Goal: Obtain resource: Obtain resource

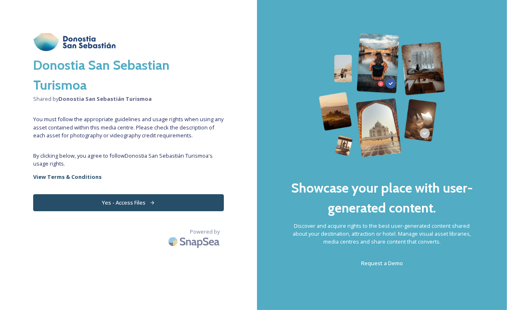
click at [177, 208] on button "Yes - Access Files" at bounding box center [128, 202] width 191 height 17
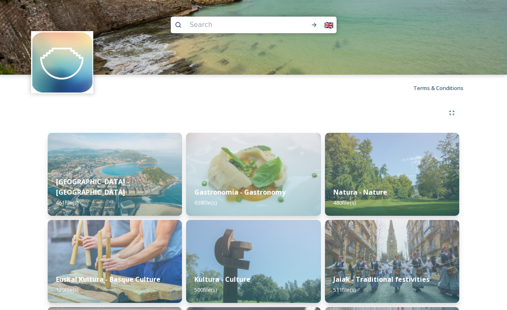
click at [221, 25] on input at bounding box center [239, 25] width 106 height 18
paste input "Brown crab"
drag, startPoint x: 211, startPoint y: 24, endPoint x: 114, endPoint y: 24, distance: 97.0
click at [116, 24] on div "Brown crab 🇬🇧" at bounding box center [253, 37] width 507 height 75
type input "crab"
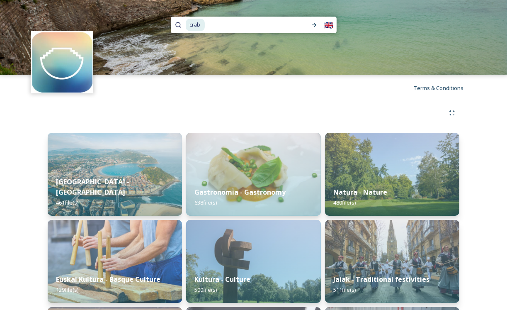
click at [180, 27] on icon at bounding box center [178, 25] width 6 height 6
click at [315, 26] on icon at bounding box center [314, 25] width 7 height 7
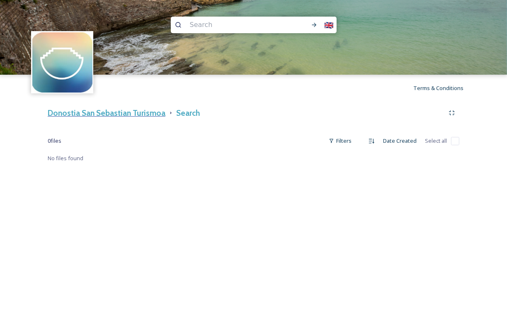
click at [148, 115] on h3 "Donostia San Sebastian Turismoa" at bounding box center [107, 113] width 118 height 12
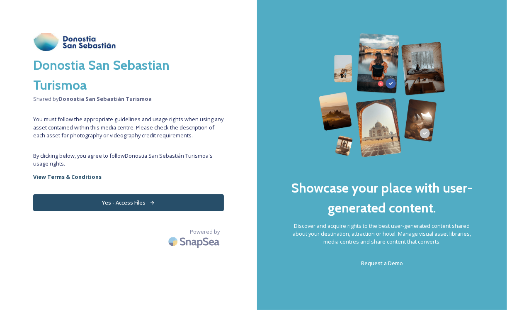
click at [175, 212] on div "Donostia San Sebastian Turismoa Shared by Donostia San Sebastián Turismoa You m…" at bounding box center [128, 154] width 257 height 243
click at [176, 205] on button "Yes - Access Files" at bounding box center [128, 202] width 191 height 17
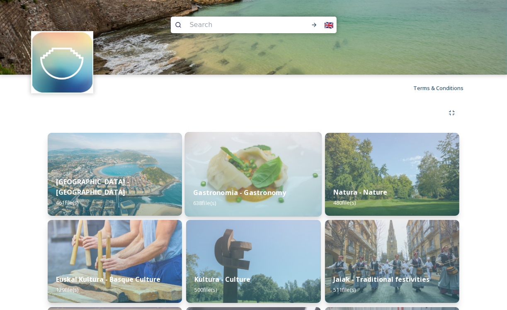
click at [237, 176] on img at bounding box center [253, 174] width 137 height 85
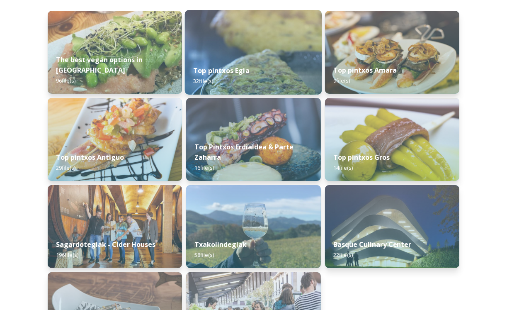
scroll to position [199, 0]
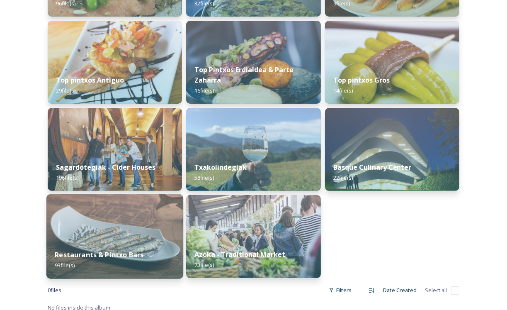
click at [119, 221] on img at bounding box center [114, 236] width 137 height 85
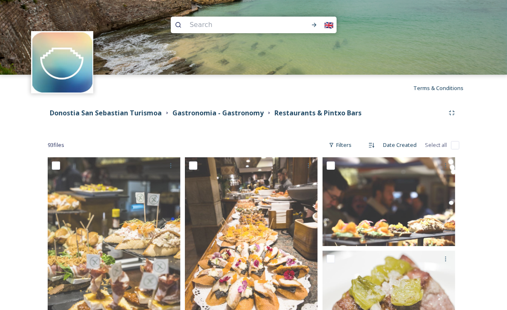
click at [220, 27] on input at bounding box center [239, 25] width 106 height 18
paste input "Txangurro"
type input "Txangurro"
click at [174, 26] on div "Txangurro 🇬🇧" at bounding box center [254, 25] width 166 height 17
click at [177, 24] on icon at bounding box center [178, 25] width 7 height 7
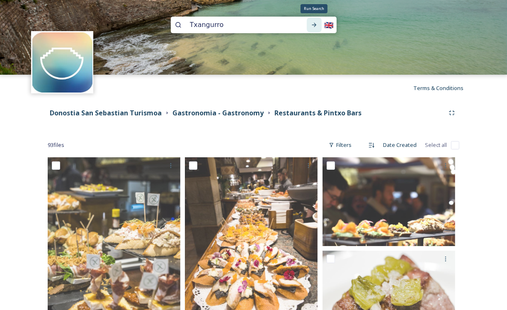
click at [314, 25] on icon at bounding box center [314, 25] width 7 height 7
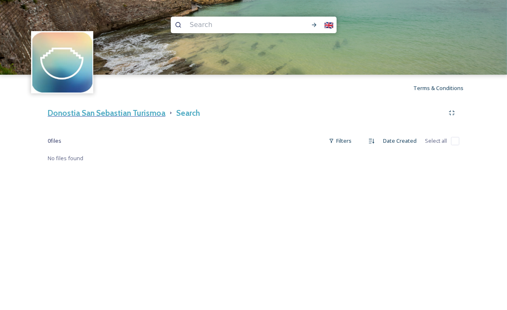
click at [121, 109] on h3 "Donostia San Sebastian Turismoa" at bounding box center [107, 113] width 118 height 12
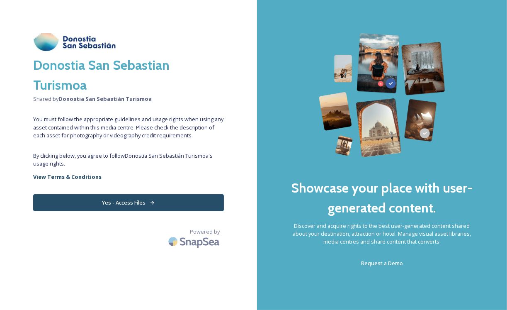
click at [194, 199] on button "Yes - Access Files" at bounding box center [128, 202] width 191 height 17
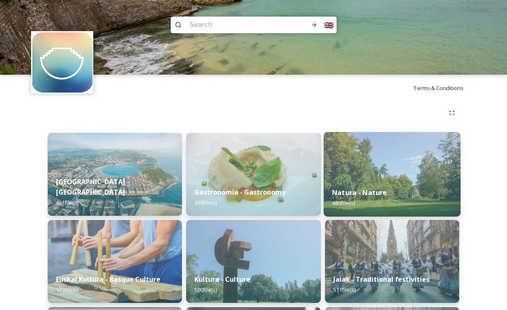
click at [392, 166] on img at bounding box center [391, 174] width 137 height 85
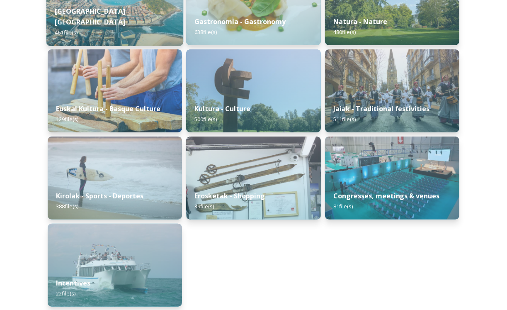
scroll to position [175, 0]
